Goal: Manage account settings

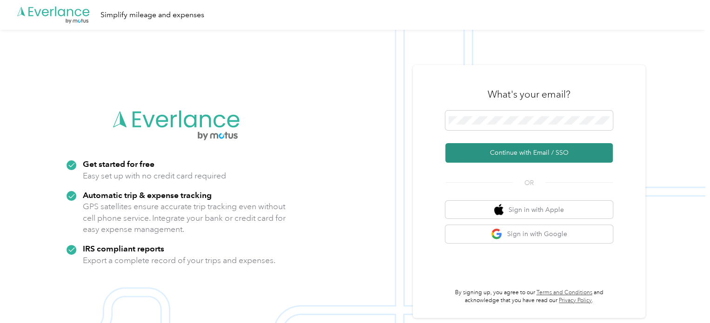
click at [510, 154] on button "Continue with Email / SSO" at bounding box center [529, 153] width 168 height 20
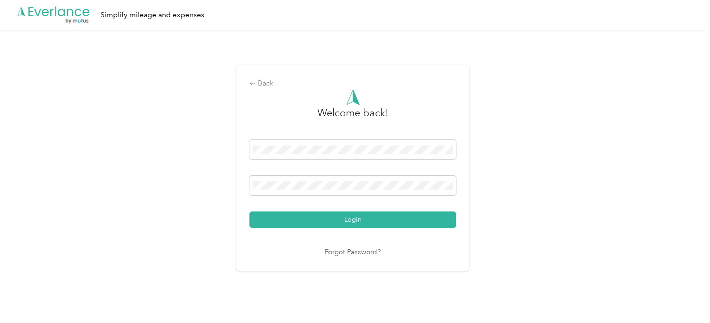
drag, startPoint x: 181, startPoint y: 2, endPoint x: 603, endPoint y: 123, distance: 438.6
click at [606, 122] on div "Back Welcome back! Login Forgot Password?" at bounding box center [352, 172] width 705 height 285
click at [309, 224] on button "Login" at bounding box center [352, 220] width 207 height 16
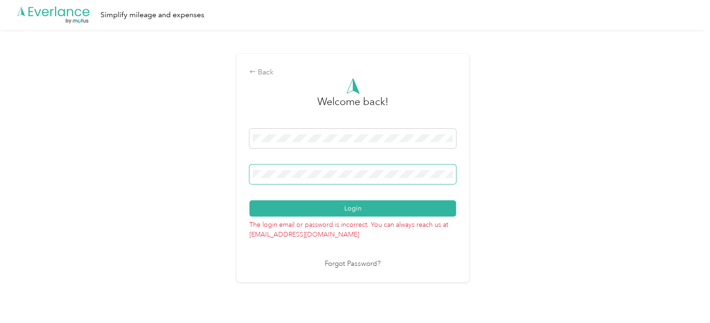
click at [324, 179] on span at bounding box center [352, 175] width 207 height 20
click at [214, 174] on div "Back Welcome back! Login The login email or password is incorrect. You can alwa…" at bounding box center [352, 172] width 705 height 285
click at [249, 201] on button "Login" at bounding box center [352, 209] width 207 height 16
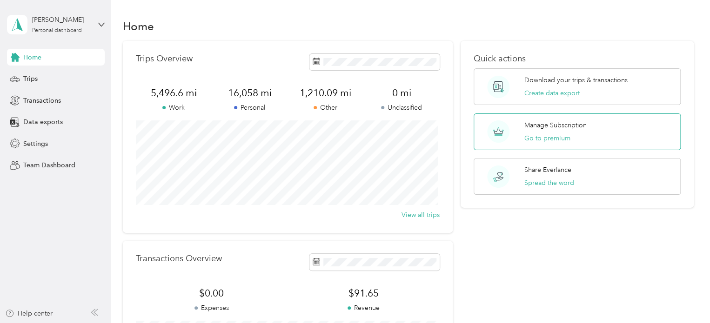
click at [564, 124] on p "Manage Subscription" at bounding box center [555, 126] width 62 height 10
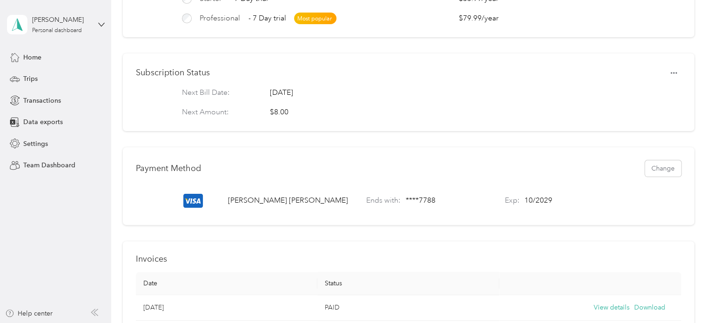
scroll to position [140, 0]
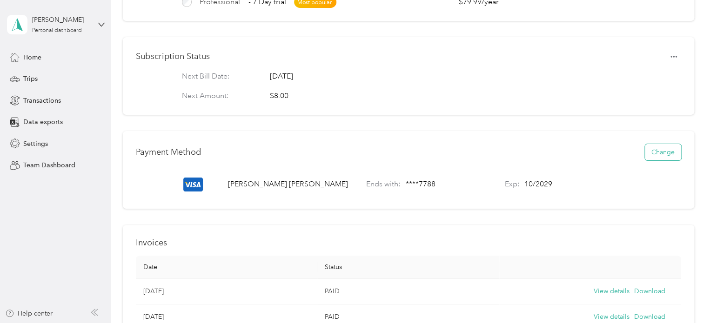
click at [663, 157] on button "Change" at bounding box center [663, 152] width 36 height 16
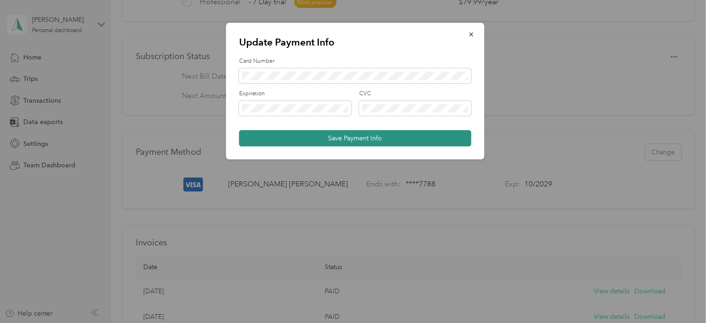
click at [325, 138] on button "Save Payment Info" at bounding box center [355, 138] width 232 height 16
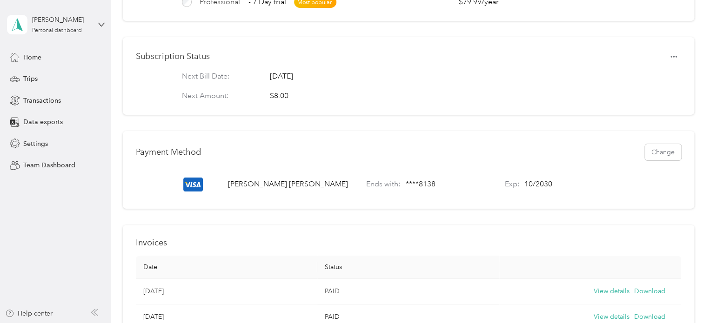
click at [260, 189] on p "[PERSON_NAME]" at bounding box center [288, 184] width 120 height 11
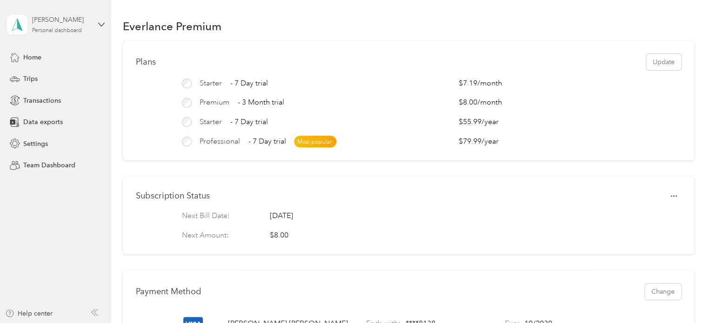
click at [66, 24] on div "[PERSON_NAME]" at bounding box center [61, 20] width 58 height 10
click at [31, 75] on div "Log out" at bounding box center [33, 77] width 36 height 10
